Goal: Task Accomplishment & Management: Use online tool/utility

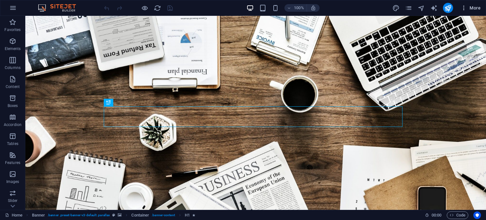
click at [464, 7] on icon "button" at bounding box center [464, 8] width 6 height 6
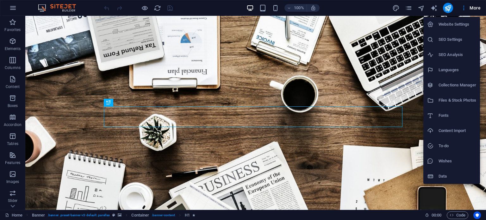
click at [451, 21] on h6 "Website Settings" at bounding box center [458, 25] width 38 height 8
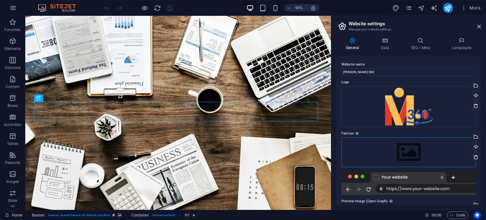
click at [393, 152] on div "Drag files here, click to choose files or select files from Files or our free s…" at bounding box center [409, 152] width 135 height 30
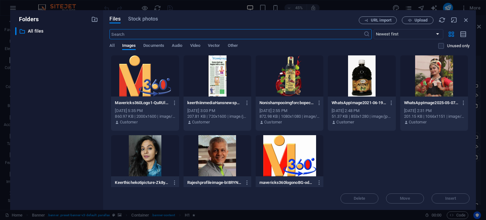
click at [288, 158] on div at bounding box center [290, 155] width 68 height 41
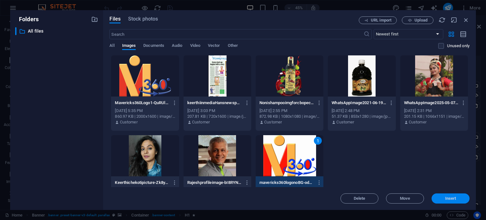
click at [450, 196] on button "Insert" at bounding box center [451, 198] width 38 height 10
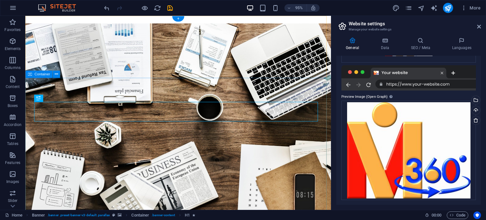
scroll to position [63, 0]
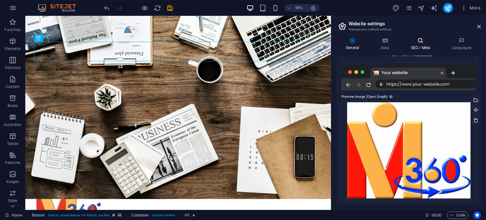
click at [420, 44] on h4 "SEO / Meta" at bounding box center [421, 43] width 41 height 13
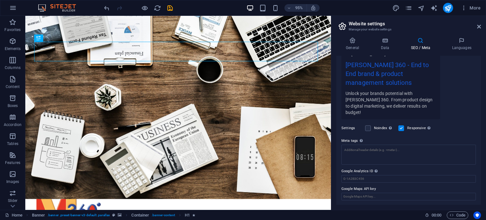
scroll to position [0, 0]
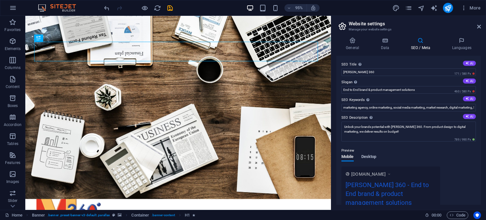
click at [368, 154] on span "Desktop" at bounding box center [368, 157] width 15 height 9
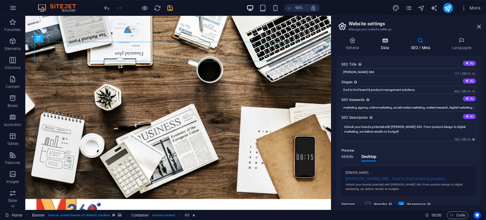
click at [386, 39] on icon at bounding box center [385, 40] width 28 height 6
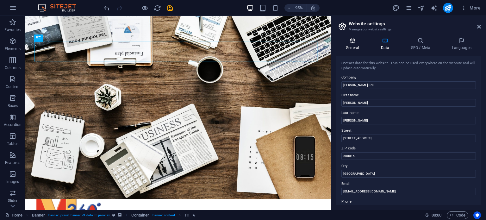
click at [351, 44] on h4 "General" at bounding box center [353, 43] width 35 height 13
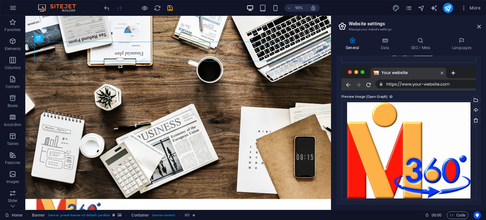
click at [439, 84] on div at bounding box center [409, 77] width 135 height 25
click at [457, 80] on div at bounding box center [409, 77] width 135 height 25
click at [479, 26] on icon at bounding box center [479, 26] width 4 height 5
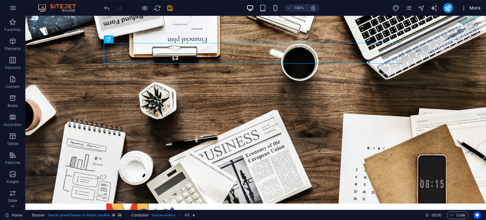
click at [464, 7] on icon "button" at bounding box center [464, 8] width 6 height 6
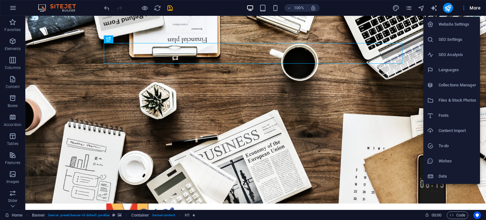
click at [454, 40] on h6 "SEO Settings" at bounding box center [458, 40] width 38 height 8
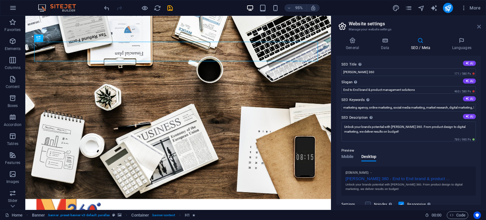
click at [478, 24] on icon at bounding box center [479, 26] width 4 height 5
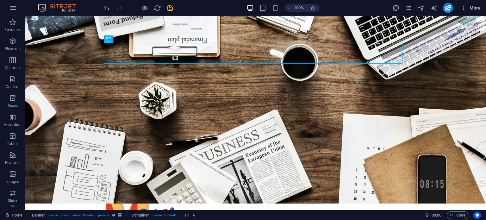
click at [477, 11] on span "More" at bounding box center [471, 8] width 20 height 6
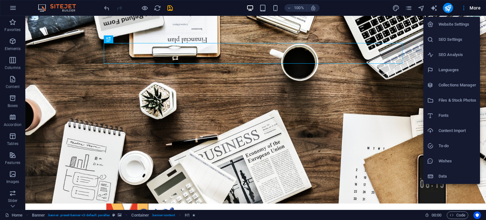
click at [452, 24] on h6 "Website Settings" at bounding box center [458, 25] width 38 height 8
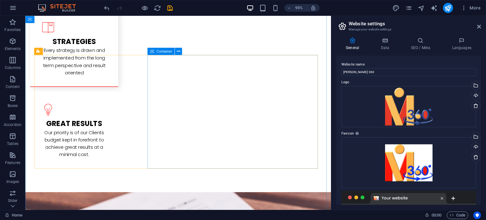
scroll to position [981, 0]
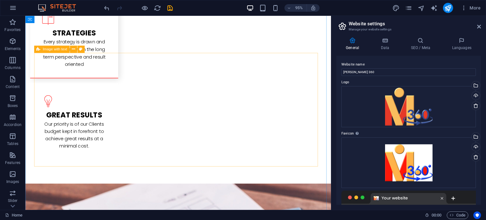
click at [58, 49] on span "Image with text" at bounding box center [55, 48] width 24 height 3
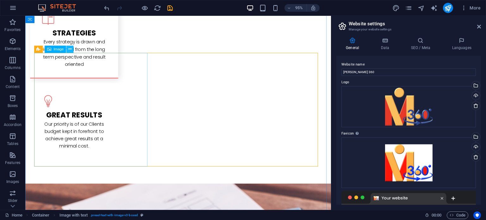
click at [71, 50] on icon at bounding box center [69, 49] width 3 height 6
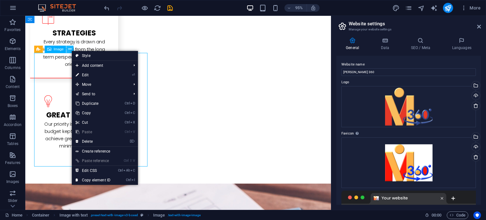
click at [71, 50] on icon at bounding box center [69, 49] width 3 height 6
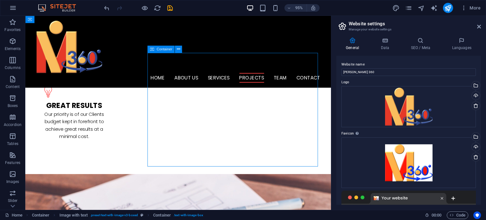
scroll to position [886, 0]
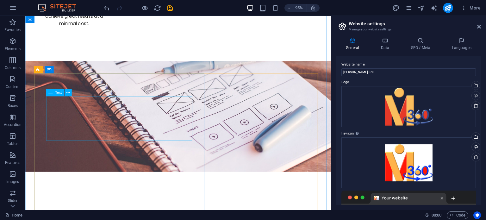
scroll to position [1203, 0]
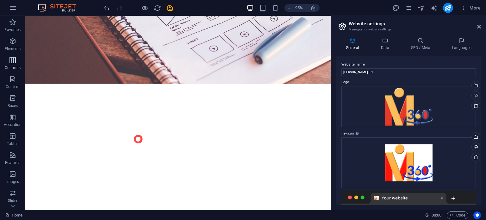
click at [14, 63] on icon "button" at bounding box center [13, 60] width 8 height 8
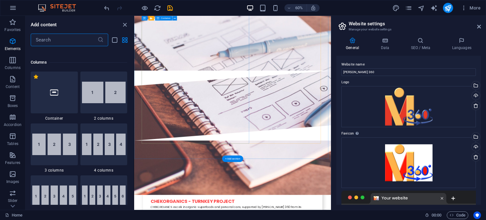
scroll to position [313, 0]
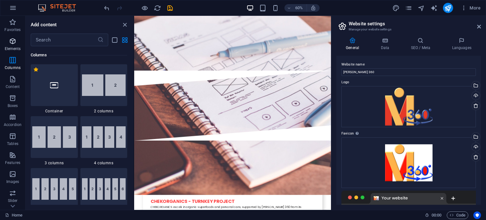
click at [13, 38] on icon "button" at bounding box center [13, 41] width 8 height 8
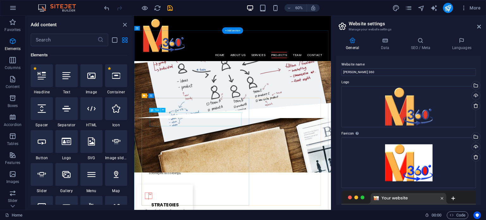
scroll to position [713, 0]
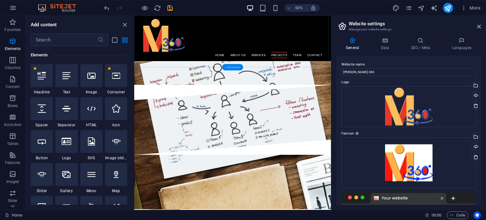
click at [230, 65] on div "+ Add section" at bounding box center [232, 67] width 21 height 6
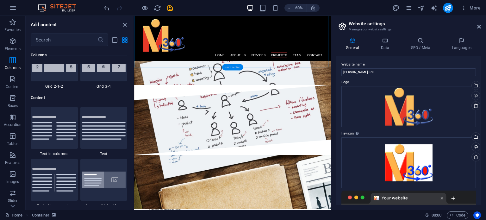
scroll to position [1107, 0]
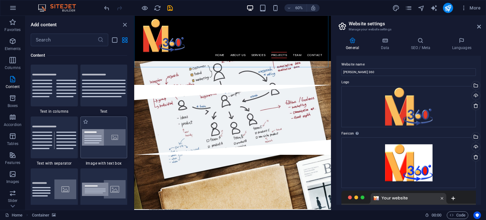
click at [104, 139] on img at bounding box center [104, 137] width 44 height 17
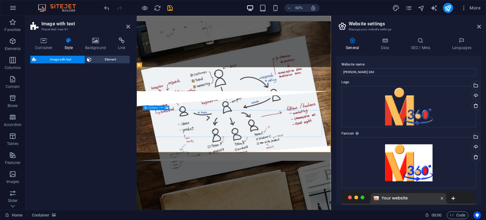
select select "rem"
select select "px"
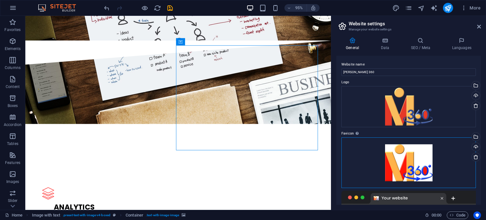
click at [410, 155] on div "Drag files here, click to choose files or select files from Files or our free s…" at bounding box center [409, 162] width 135 height 51
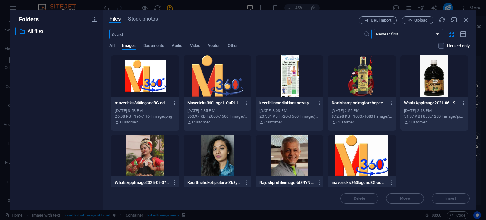
click at [206, 64] on div at bounding box center [218, 75] width 68 height 41
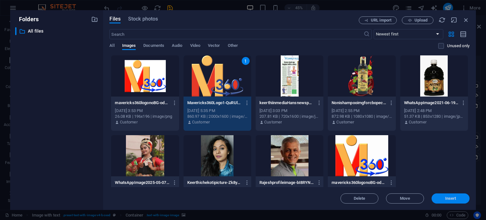
click at [462, 199] on span "Insert" at bounding box center [450, 199] width 33 height 4
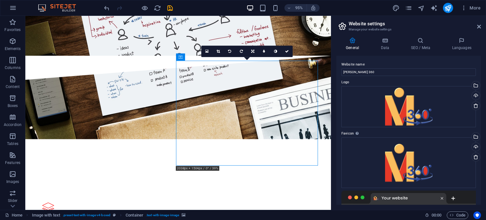
click at [217, 49] on icon at bounding box center [218, 50] width 3 height 3
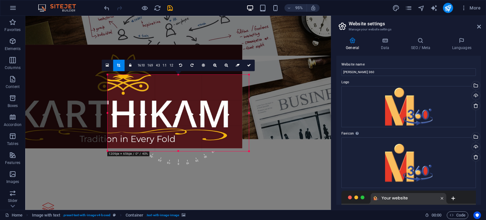
drag, startPoint x: 56, startPoint y: 60, endPoint x: 165, endPoint y: 91, distance: 113.4
click at [165, 91] on div "180 170 160 150 140 130 120 110 100 90 80 70 60 50 40 30 20 10 0 -10 -20 -30 -4…" at bounding box center [178, 113] width 141 height 77
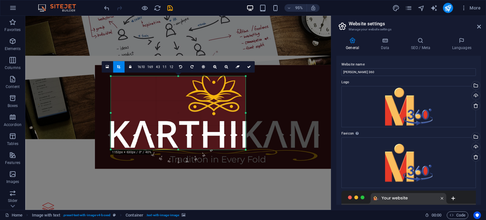
drag, startPoint x: 193, startPoint y: 103, endPoint x: 272, endPoint y: 121, distance: 80.9
click at [272, 121] on div at bounding box center [214, 117] width 238 height 104
click at [120, 201] on div "Drag here to replace the existing content. Press “Ctrl” if you want to create a…" at bounding box center [178, 113] width 306 height 194
click at [139, 181] on div "Drag here to replace the existing content. Press “Ctrl” if you want to create a…" at bounding box center [178, 113] width 306 height 194
click at [261, 48] on div "Drag here to replace the existing content. Press “Ctrl” if you want to create a…" at bounding box center [178, 113] width 306 height 194
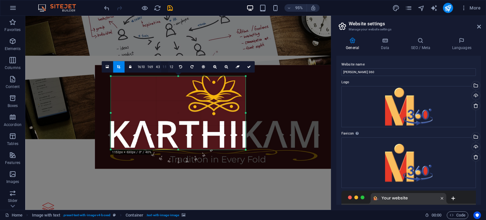
click at [164, 67] on link "1:1" at bounding box center [164, 66] width 7 height 11
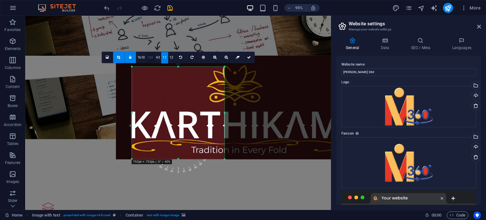
click at [149, 57] on link "16:9" at bounding box center [150, 57] width 9 height 11
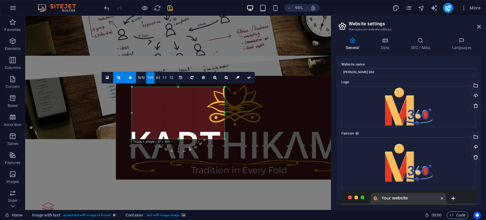
click at [118, 79] on link at bounding box center [118, 77] width 11 height 11
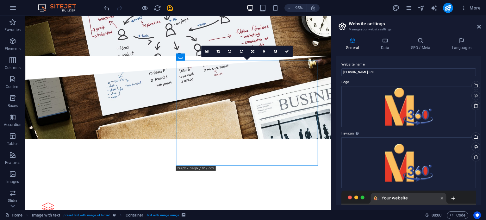
click at [229, 50] on icon at bounding box center [229, 50] width 3 height 3
drag, startPoint x: 267, startPoint y: 130, endPoint x: 230, endPoint y: 133, distance: 36.2
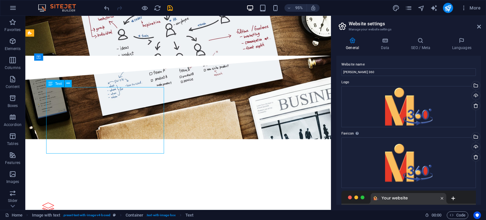
drag, startPoint x: 148, startPoint y: 157, endPoint x: 104, endPoint y: 136, distance: 48.9
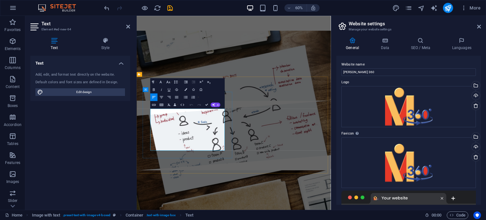
drag, startPoint x: 159, startPoint y: 172, endPoint x: 288, endPoint y: 242, distance: 146.4
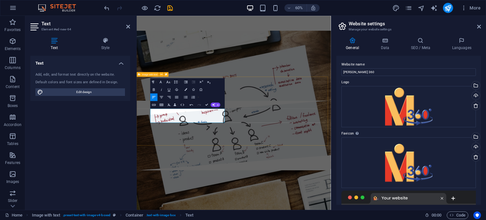
drag, startPoint x: 245, startPoint y: 220, endPoint x: 323, endPoint y: 144, distance: 107.9
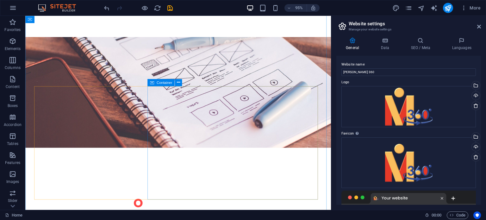
scroll to position [1187, 0]
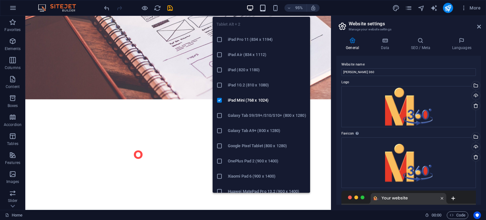
click at [262, 5] on icon "button" at bounding box center [262, 7] width 7 height 7
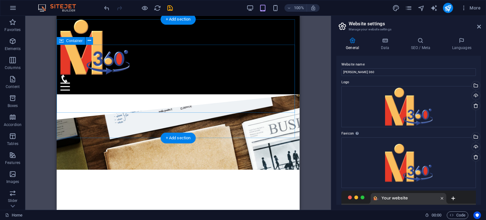
scroll to position [608, 0]
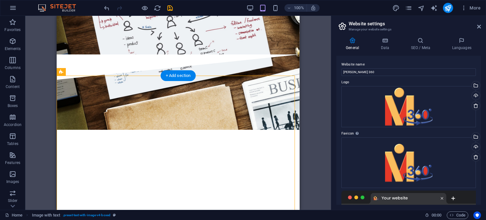
drag, startPoint x: 185, startPoint y: 154, endPoint x: 193, endPoint y: 186, distance: 33.3
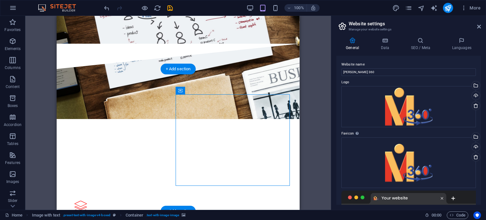
drag, startPoint x: 249, startPoint y: 106, endPoint x: 193, endPoint y: 151, distance: 72.1
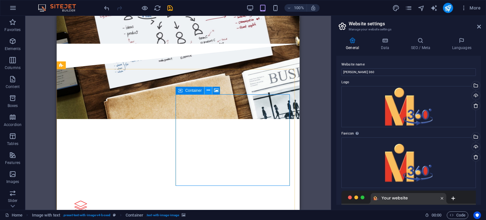
click at [209, 89] on icon at bounding box center [208, 90] width 3 height 7
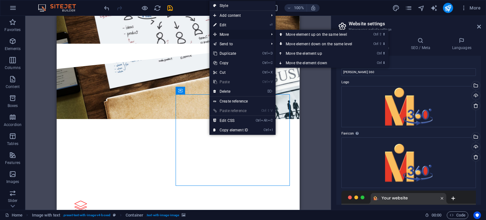
click at [245, 34] on span "Move" at bounding box center [238, 34] width 57 height 9
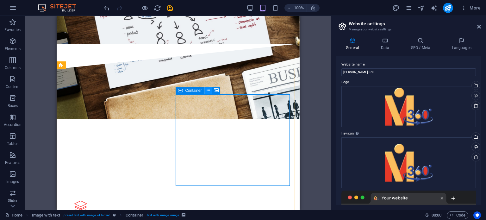
click at [209, 91] on icon at bounding box center [208, 90] width 3 height 7
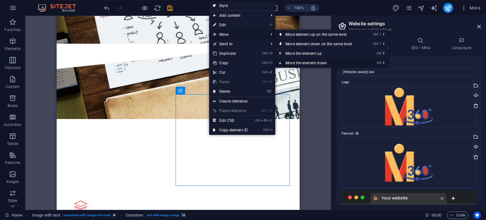
click at [289, 62] on link "Ctrl ⬇ Move the element down" at bounding box center [319, 62] width 89 height 9
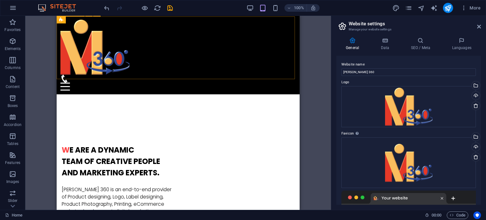
scroll to position [266, 0]
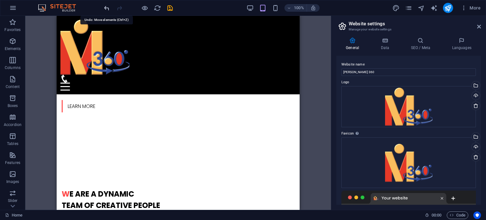
click at [104, 8] on icon "undo" at bounding box center [106, 7] width 7 height 7
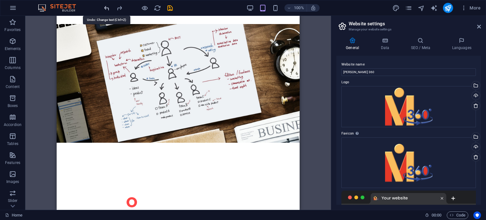
scroll to position [704, 0]
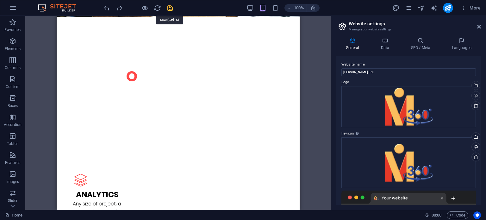
click at [169, 7] on icon "save" at bounding box center [169, 7] width 7 height 7
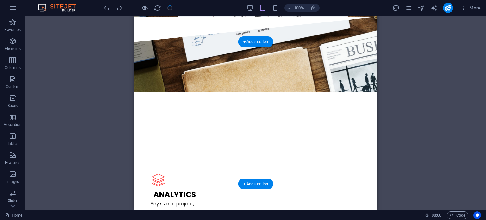
checkbox input "false"
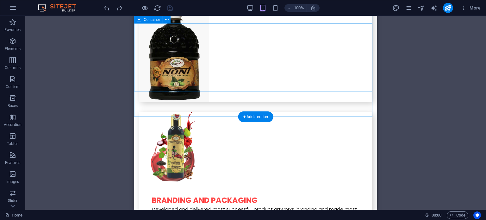
scroll to position [1907, 0]
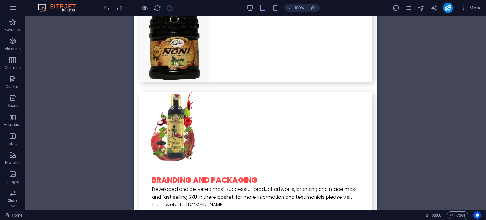
click at [79, 38] on div "H1 Banner Container Banner Menu Bar Menu Logo H1 H1 H1 Separator HTML Separator…" at bounding box center [255, 113] width 461 height 194
click at [14, 8] on icon "button" at bounding box center [13, 8] width 8 height 8
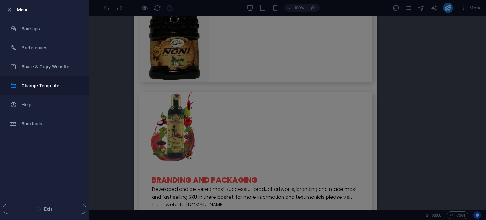
click at [45, 85] on h6 "Change Template" at bounding box center [51, 86] width 59 height 8
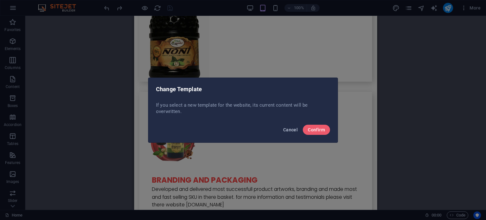
click at [286, 130] on span "Cancel" at bounding box center [290, 129] width 15 height 5
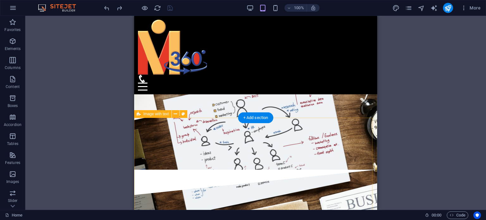
scroll to position [514, 0]
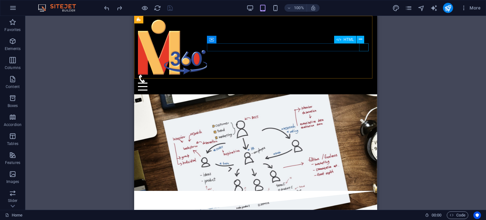
click at [366, 83] on div at bounding box center [256, 87] width 236 height 8
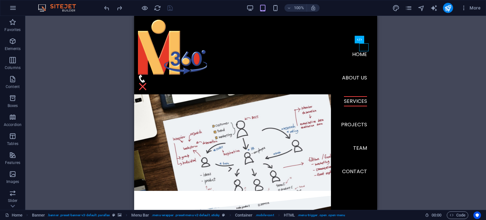
click at [395, 124] on div "H1 Banner Container Menu Bar Menu Logo H1 H1 H1 Separator HTML Separator 2 colu…" at bounding box center [255, 113] width 461 height 194
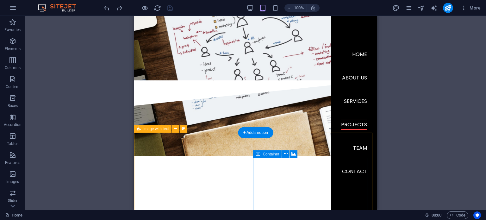
scroll to position [704, 0]
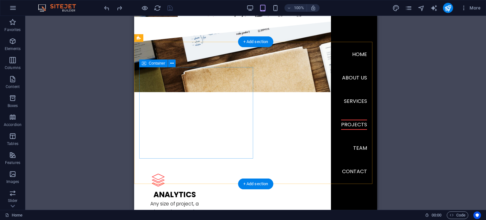
drag, startPoint x: 306, startPoint y: 79, endPoint x: 175, endPoint y: 76, distance: 131.1
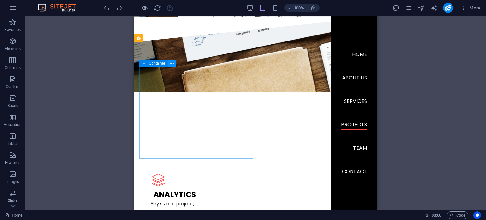
click at [173, 64] on icon at bounding box center [171, 63] width 3 height 7
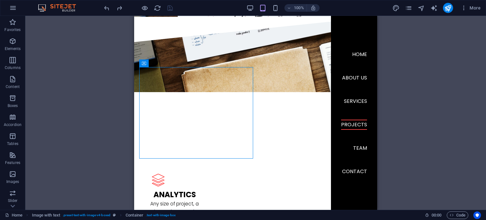
click at [448, 77] on div "H1 Banner Container Menu Bar Menu Logo H1 H1 H1 Separator HTML Separator 2 colu…" at bounding box center [255, 113] width 461 height 194
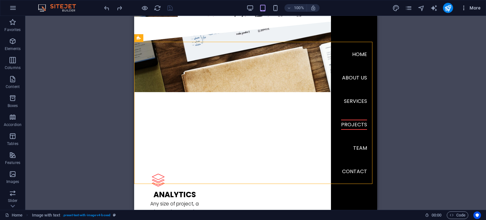
click at [474, 9] on span "More" at bounding box center [471, 8] width 20 height 6
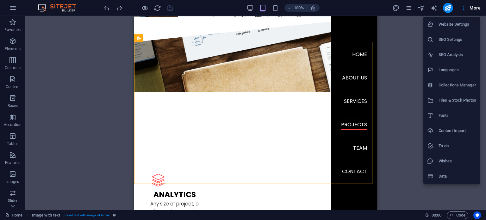
click at [452, 23] on h6 "Website Settings" at bounding box center [458, 25] width 38 height 8
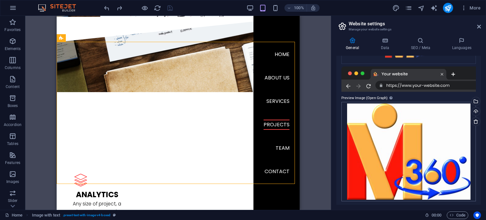
scroll to position [125, 0]
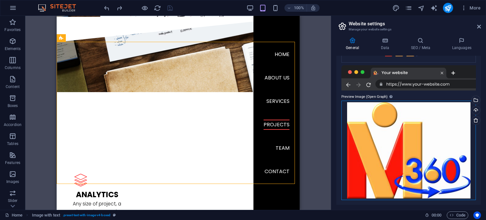
click at [409, 148] on div "Drag files here, click to choose files or select files from Files or our free s…" at bounding box center [409, 150] width 135 height 99
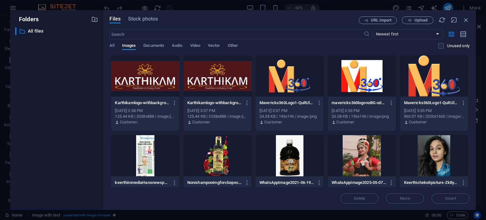
click at [291, 81] on div at bounding box center [290, 75] width 68 height 41
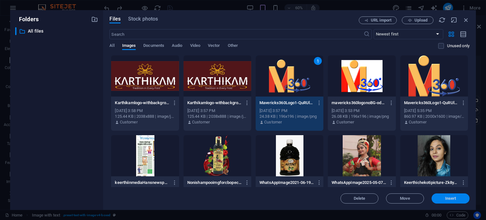
click at [456, 197] on span "Insert" at bounding box center [450, 199] width 11 height 4
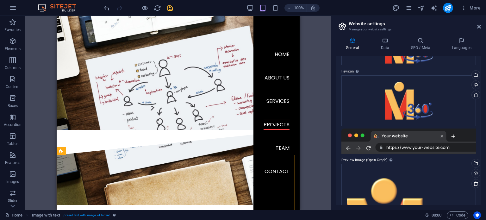
scroll to position [0, 0]
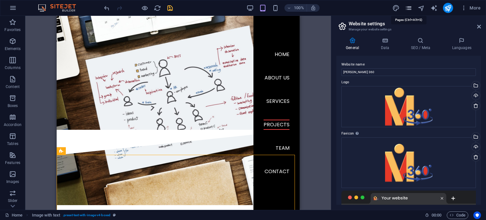
click at [409, 8] on icon "pages" at bounding box center [408, 7] width 7 height 7
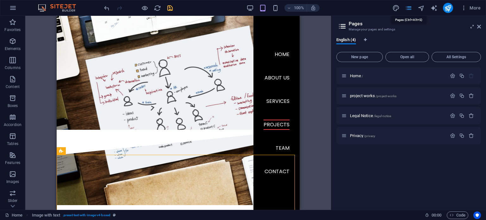
click at [409, 8] on icon "pages" at bounding box center [408, 7] width 7 height 7
click at [471, 10] on span "More" at bounding box center [471, 8] width 20 height 6
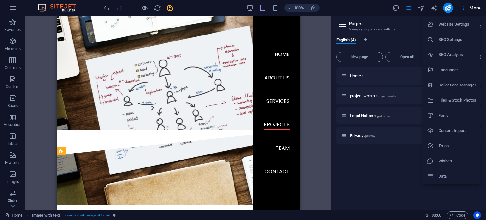
click at [466, 7] on div at bounding box center [243, 110] width 486 height 220
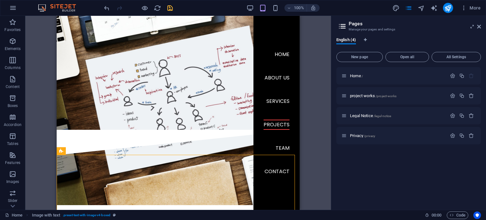
click at [466, 7] on icon "button" at bounding box center [464, 8] width 6 height 6
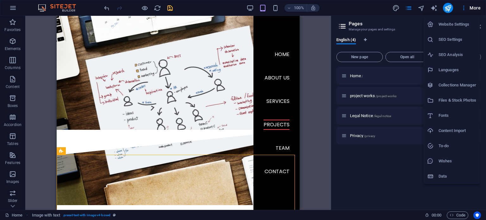
click at [361, 12] on div at bounding box center [243, 110] width 486 height 220
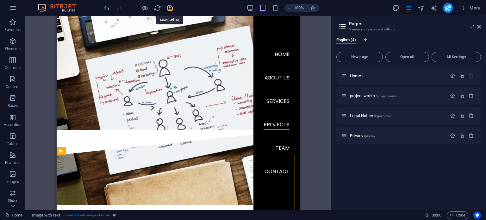
click at [171, 8] on icon "save" at bounding box center [169, 7] width 7 height 7
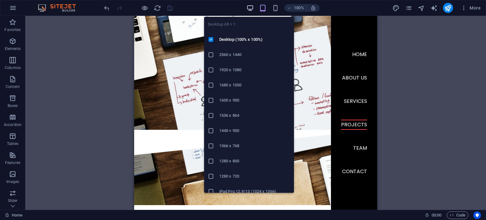
click at [247, 6] on icon "button" at bounding box center [250, 7] width 7 height 7
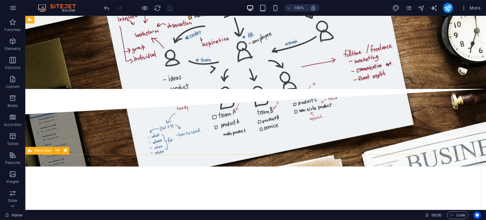
scroll to position [639, 0]
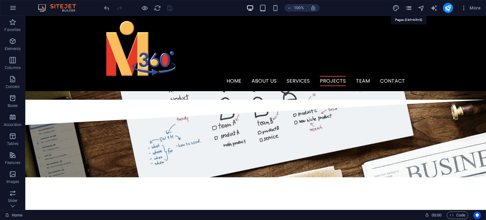
click at [408, 8] on icon "pages" at bounding box center [408, 7] width 7 height 7
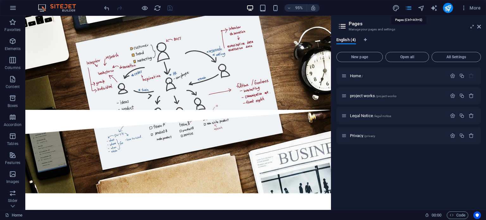
click at [408, 8] on icon "pages" at bounding box center [408, 7] width 7 height 7
click at [462, 7] on icon "button" at bounding box center [464, 8] width 6 height 6
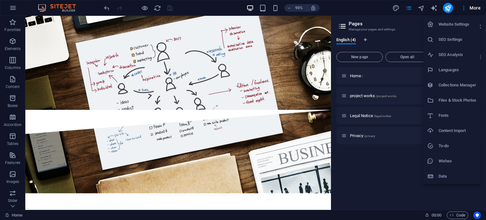
click at [335, 5] on div at bounding box center [243, 110] width 486 height 220
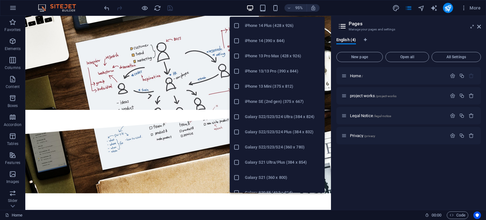
scroll to position [0, 0]
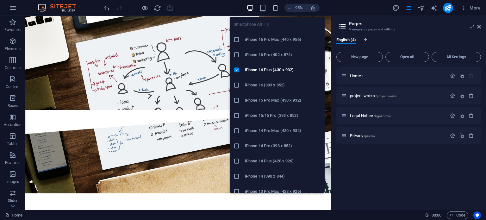
click at [275, 7] on icon "button" at bounding box center [275, 7] width 7 height 7
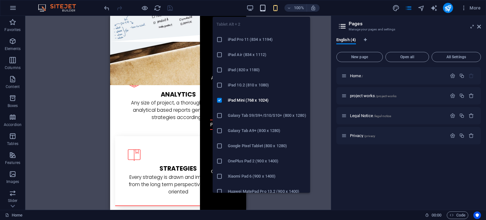
click at [262, 9] on icon "button" at bounding box center [262, 7] width 7 height 7
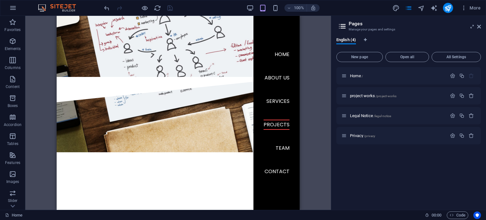
click at [46, 91] on div "H1 Banner Container Menu Bar Menu Logo H1 H1 H1 Separator HTML Separator 2 colu…" at bounding box center [178, 113] width 306 height 194
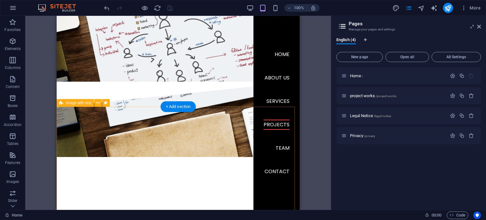
scroll to position [766, 0]
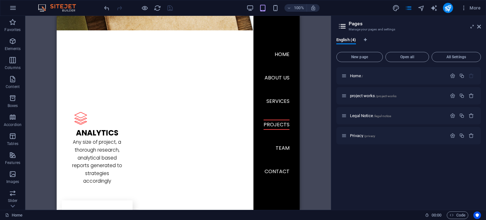
click at [307, 100] on div "H1 Banner Container Menu Bar Menu Logo H1 H1 H1 Separator HTML Separator 2 colu…" at bounding box center [178, 113] width 306 height 194
click at [33, 31] on div "H1 Banner Container Menu Bar Menu Logo H1 H1 H1 Separator HTML Separator 2 colu…" at bounding box center [178, 113] width 306 height 194
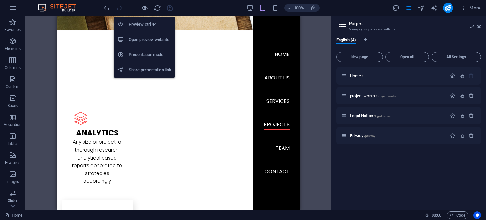
click at [146, 42] on h6 "Open preview website" at bounding box center [150, 40] width 42 height 8
